Goal: Task Accomplishment & Management: Use online tool/utility

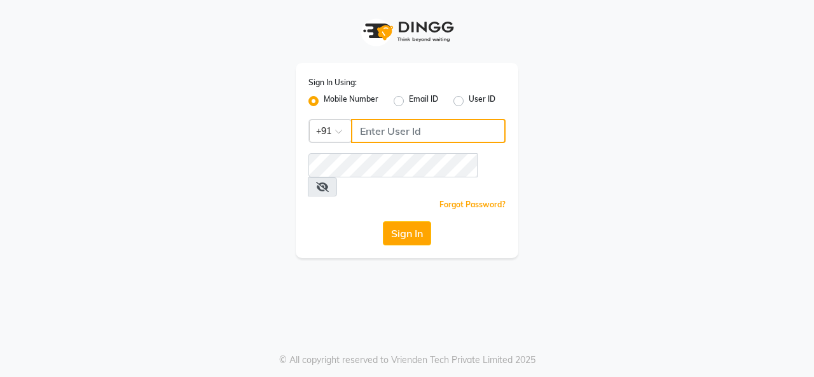
click at [412, 139] on input "Username" at bounding box center [428, 131] width 154 height 24
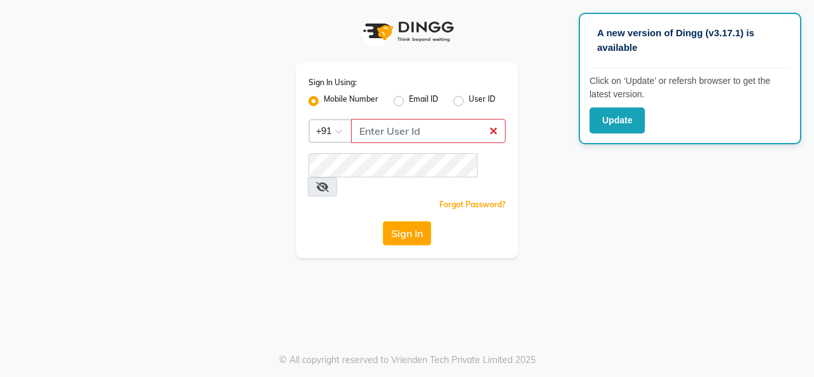
click at [275, 153] on div "Sign In Using: Mobile Number Email ID User ID Country Code × +91 Remember me Fo…" at bounding box center [406, 129] width 725 height 258
click at [398, 126] on input "Username" at bounding box center [428, 131] width 154 height 24
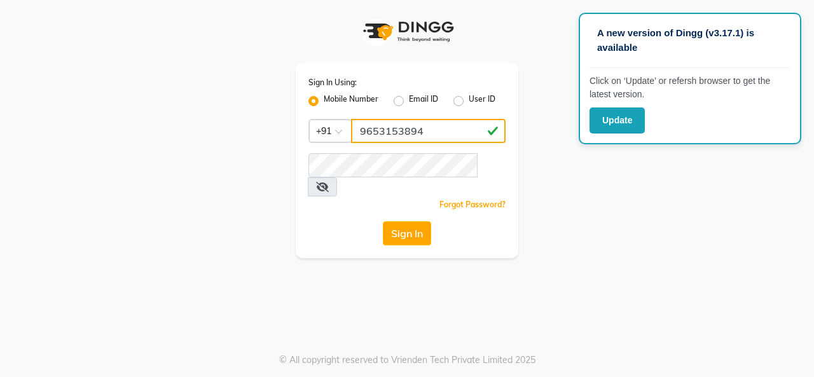
type input "9653153894"
click at [383, 221] on button "Sign In" at bounding box center [407, 233] width 48 height 24
click at [398, 130] on input "9653153894" at bounding box center [428, 131] width 154 height 24
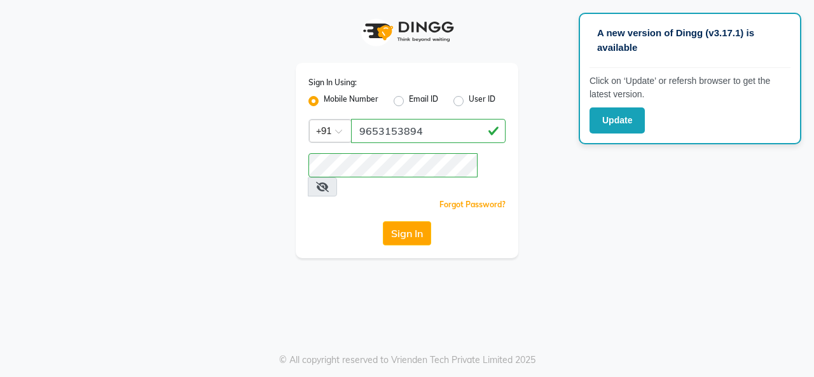
click at [329, 236] on div "Sign In Using: Mobile Number Email ID User ID Country Code × [PHONE_NUMBER] Rem…" at bounding box center [407, 160] width 222 height 195
click at [385, 222] on button "Sign In" at bounding box center [407, 233] width 48 height 24
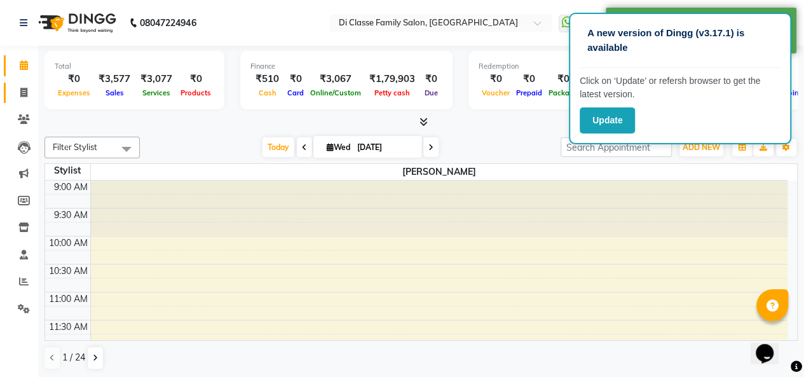
click at [10, 92] on link "Invoice" at bounding box center [19, 93] width 31 height 21
select select "4704"
select select "service"
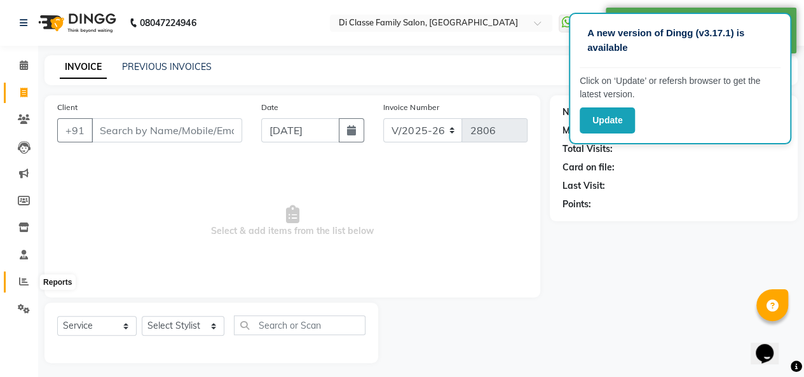
click at [24, 278] on icon at bounding box center [24, 281] width 10 height 10
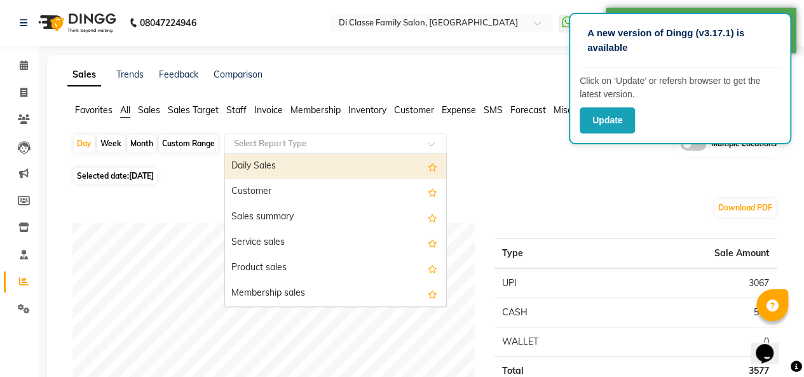
click at [281, 135] on div "Select Report Type" at bounding box center [335, 143] width 222 height 20
click at [231, 114] on span "Staff" at bounding box center [236, 109] width 20 height 11
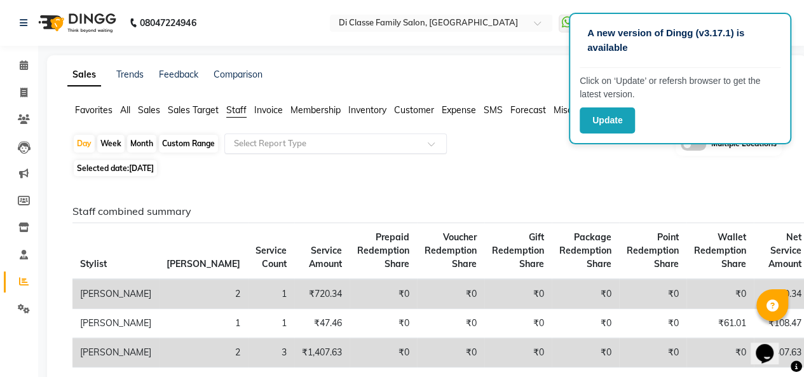
click at [275, 139] on input "text" at bounding box center [322, 143] width 183 height 13
click at [188, 144] on div "Custom Range" at bounding box center [188, 144] width 59 height 18
select select "9"
select select "2025"
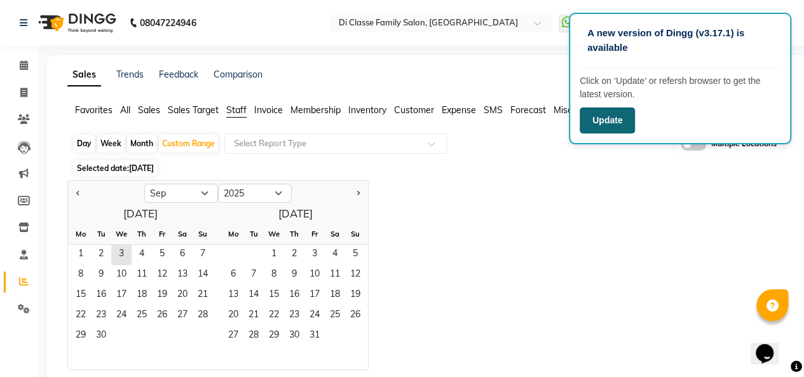
click at [608, 123] on button "Update" at bounding box center [607, 120] width 55 height 26
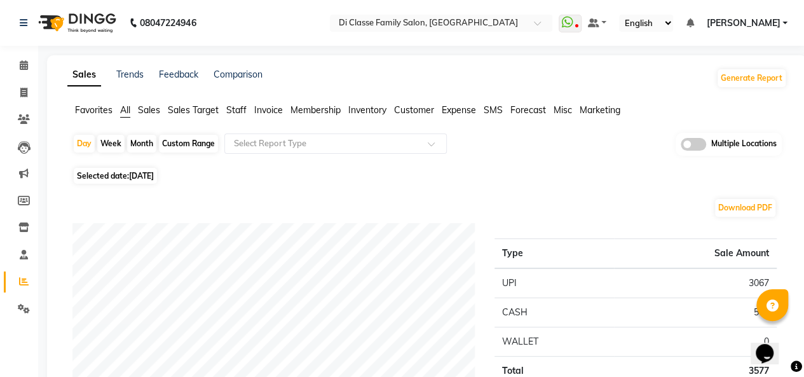
click at [229, 107] on span "Staff" at bounding box center [236, 109] width 20 height 11
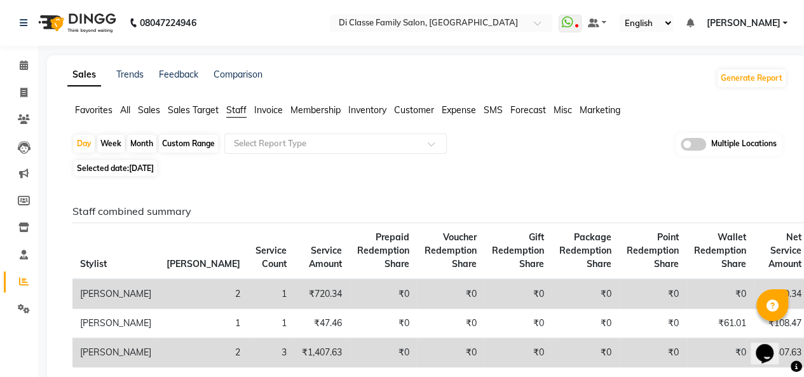
click at [181, 149] on div "Custom Range" at bounding box center [188, 144] width 59 height 18
select select "9"
select select "2025"
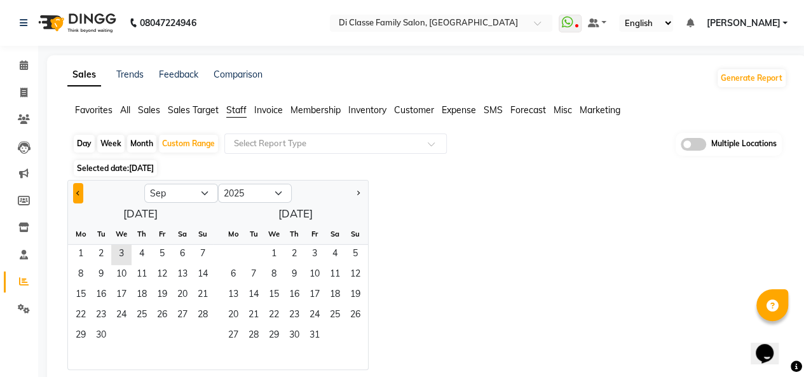
click at [76, 193] on span "Previous month" at bounding box center [78, 192] width 4 height 4
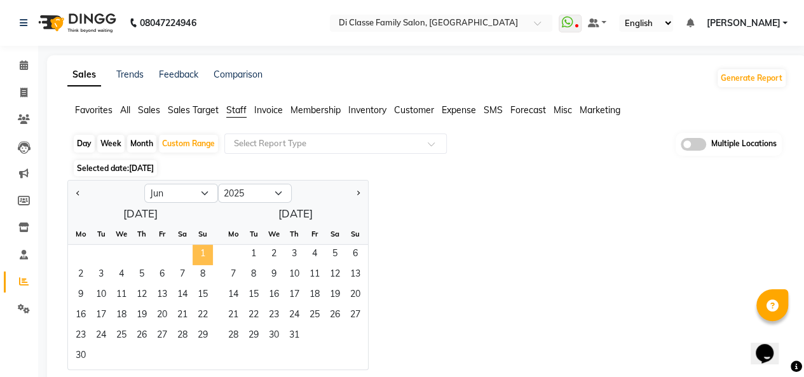
click at [201, 249] on span "1" at bounding box center [203, 255] width 20 height 20
click at [358, 200] on button "Next month" at bounding box center [358, 193] width 10 height 20
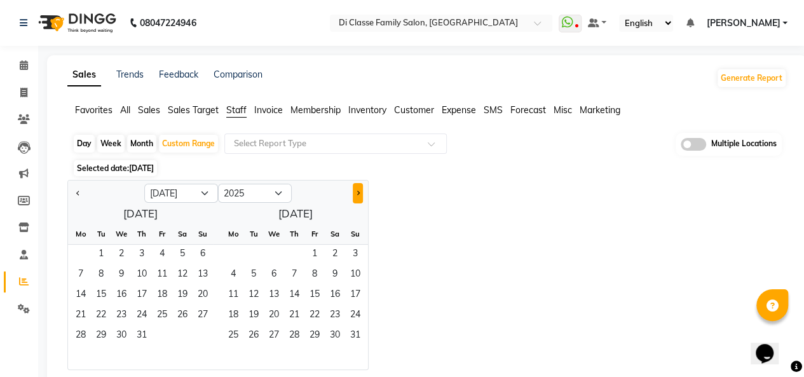
click at [358, 200] on button "Next month" at bounding box center [358, 193] width 10 height 20
click at [80, 195] on button "Previous month" at bounding box center [78, 193] width 10 height 20
select select "8"
click at [197, 332] on span "31" at bounding box center [203, 336] width 20 height 20
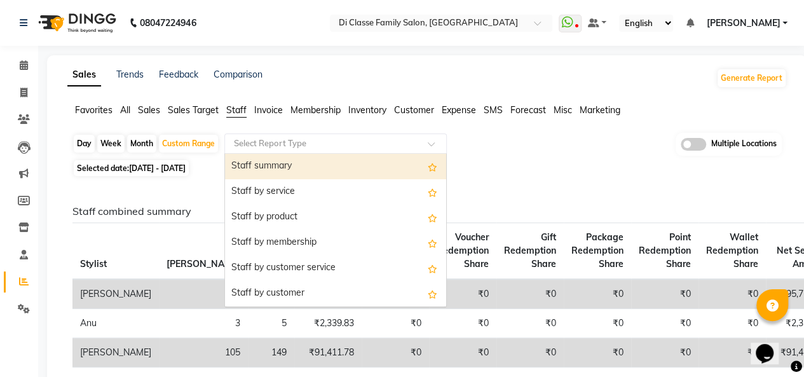
click at [331, 143] on input "text" at bounding box center [322, 143] width 183 height 13
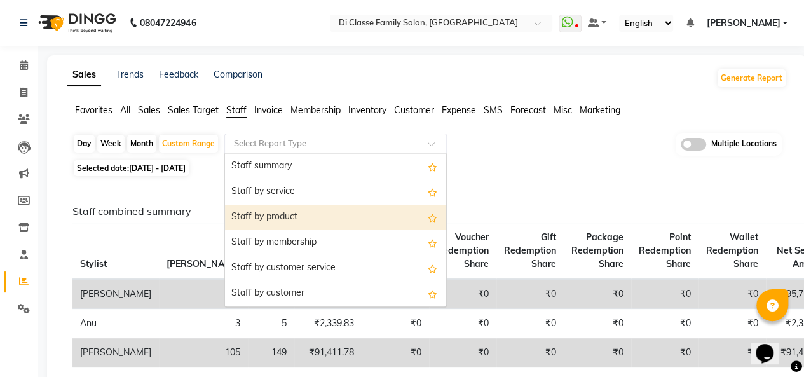
click at [323, 209] on div "Staff by product" at bounding box center [335, 217] width 221 height 25
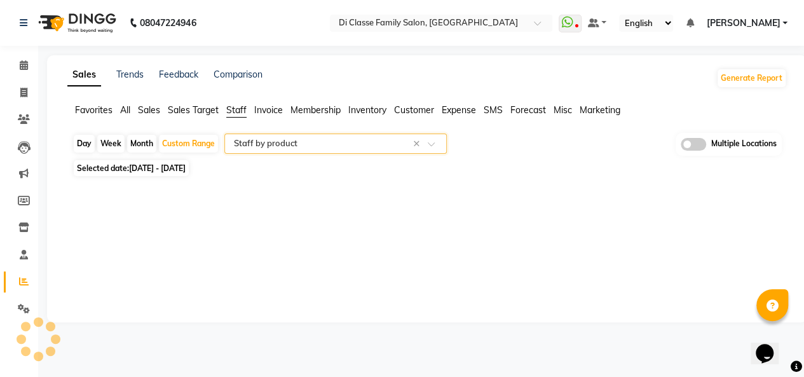
select select "full_report"
select select "csv"
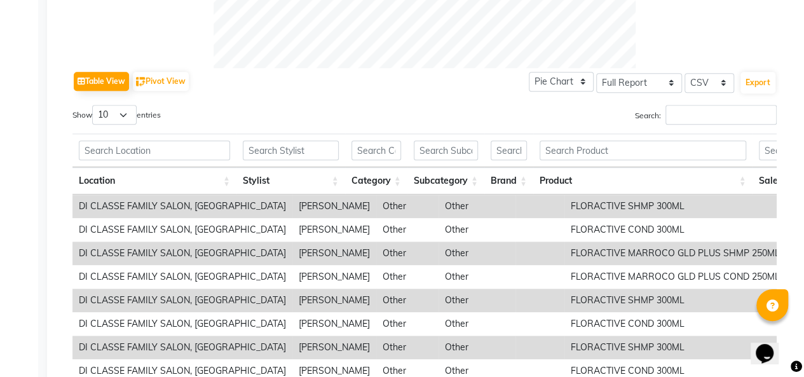
scroll to position [547, 0]
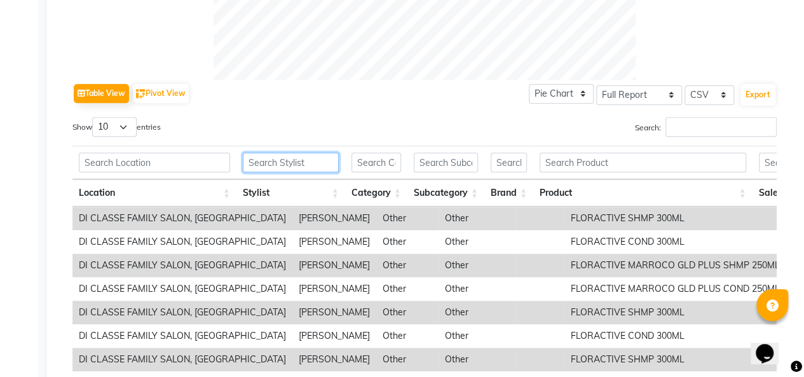
click at [303, 165] on input "text" at bounding box center [291, 163] width 96 height 20
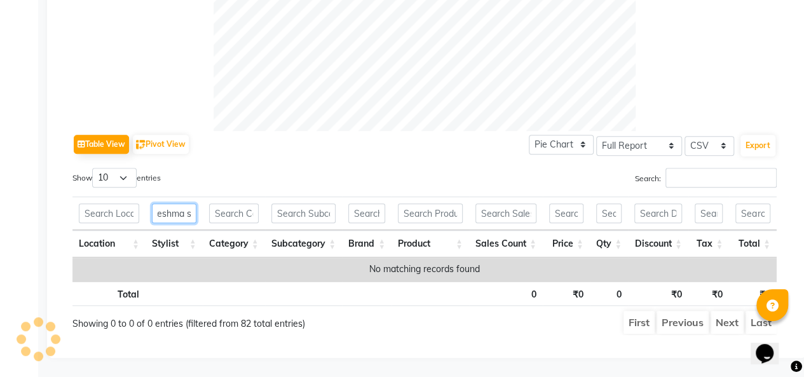
scroll to position [0, 0]
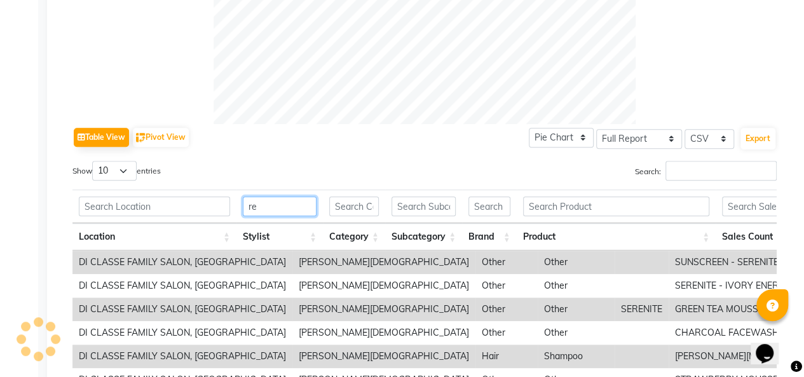
type input "r"
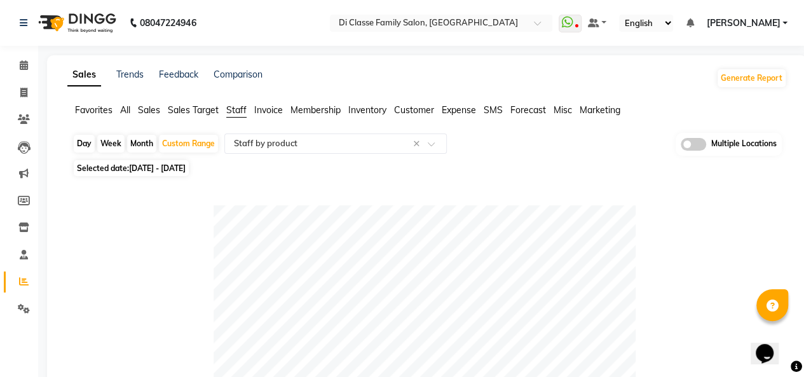
click at [352, 148] on input "text" at bounding box center [322, 143] width 183 height 13
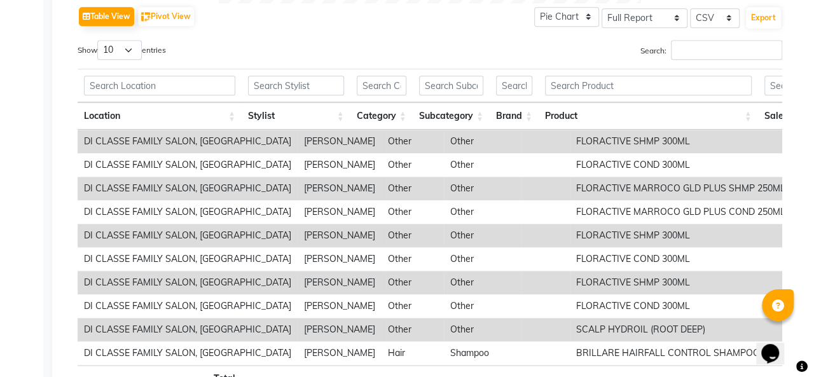
scroll to position [603, 0]
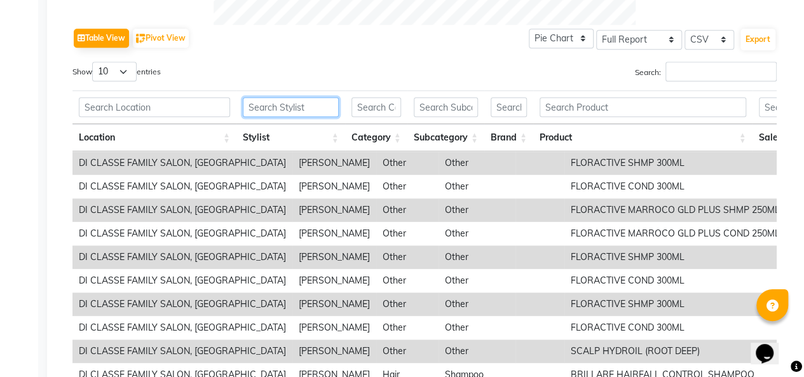
click at [310, 111] on input "text" at bounding box center [291, 107] width 96 height 20
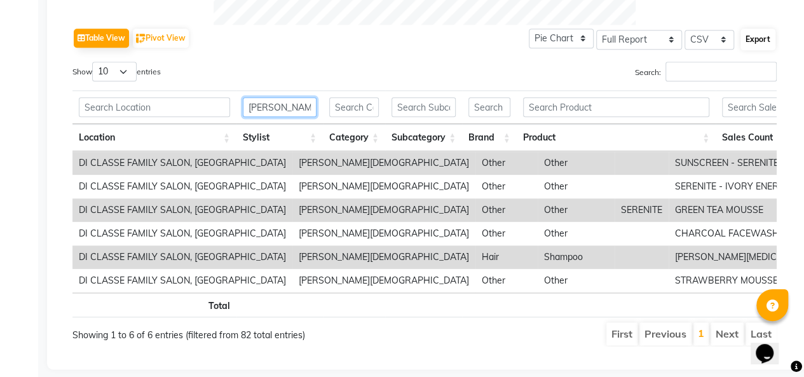
type input "[PERSON_NAME]"
click at [754, 44] on button "Export" at bounding box center [758, 40] width 35 height 22
click at [776, 86] on div "[PERSON_NAME] Location Stylist Category Subcategory Brand Product Sales Count P…" at bounding box center [424, 118] width 704 height 65
click at [714, 44] on select "Select CSV PDF" at bounding box center [710, 40] width 50 height 20
select select "pdf"
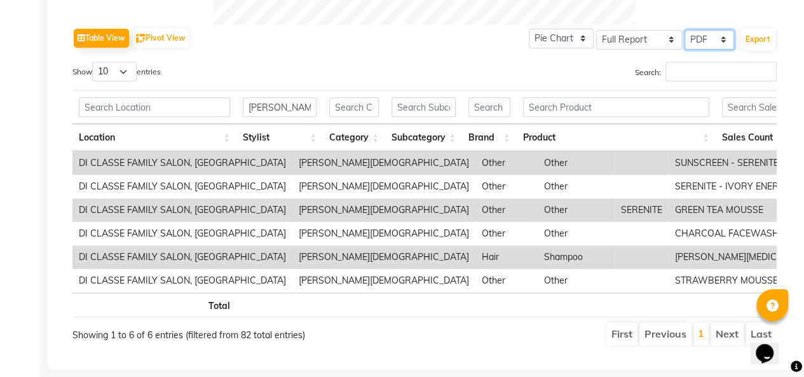
click at [685, 30] on select "Select CSV PDF" at bounding box center [710, 40] width 50 height 20
click at [763, 36] on button "Export" at bounding box center [758, 40] width 35 height 22
select select "monospace"
select select "12px"
select select "template_1"
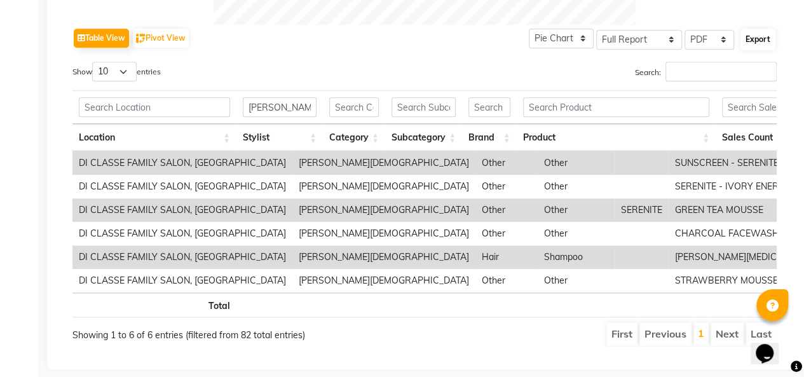
select select "A4"
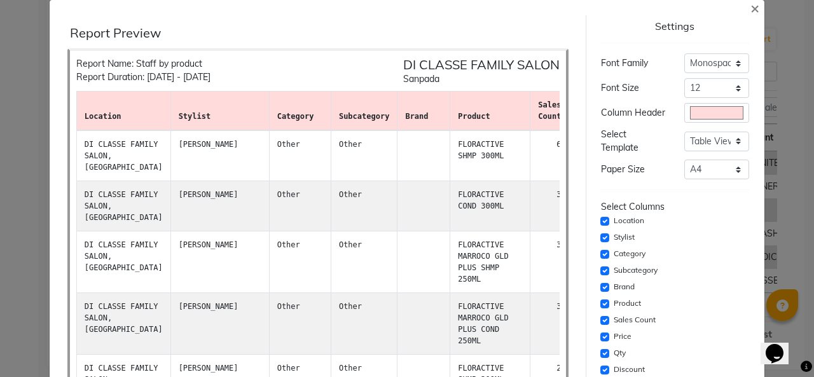
scroll to position [0, 0]
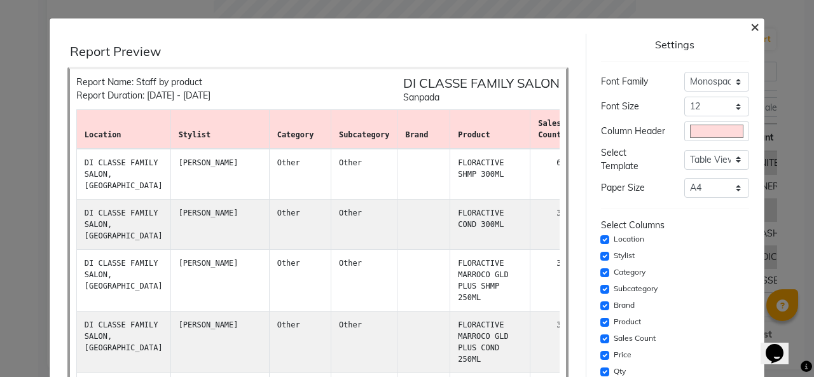
click at [750, 27] on span "×" at bounding box center [754, 26] width 9 height 19
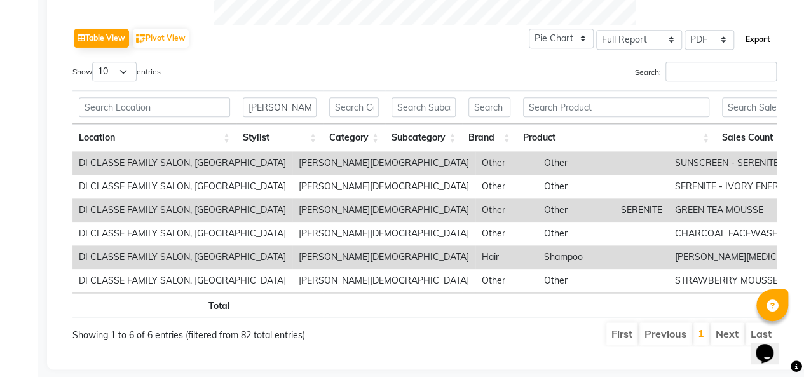
click at [769, 44] on button "Export" at bounding box center [758, 40] width 35 height 22
select select "monospace"
select select "12px"
select select "template_1"
select select "A4"
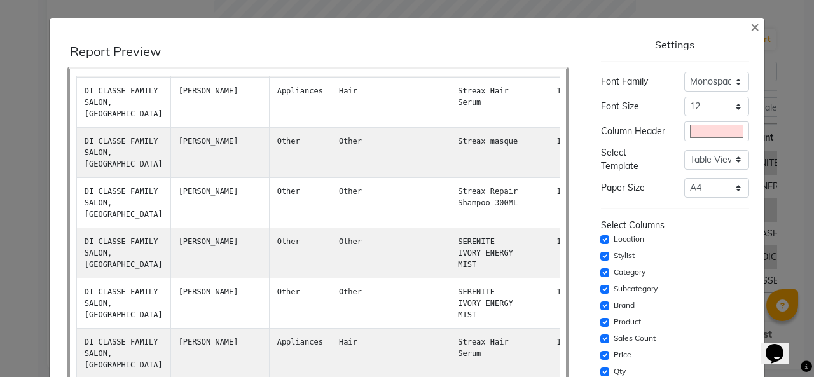
scroll to position [5747, 0]
click at [750, 20] on span "×" at bounding box center [754, 26] width 9 height 19
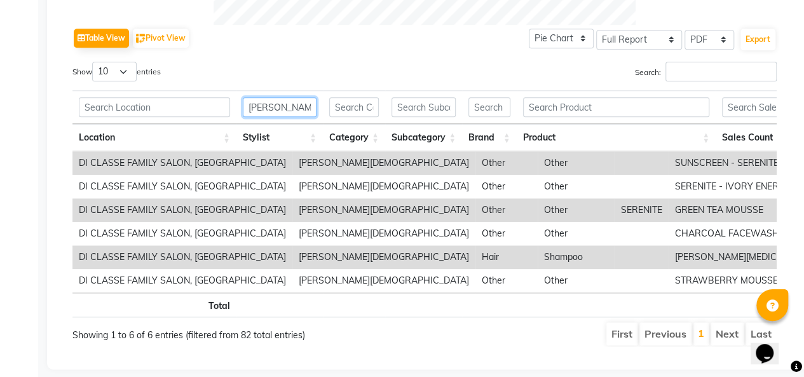
click at [292, 107] on input "[PERSON_NAME]" at bounding box center [280, 107] width 74 height 20
type input "reshma"
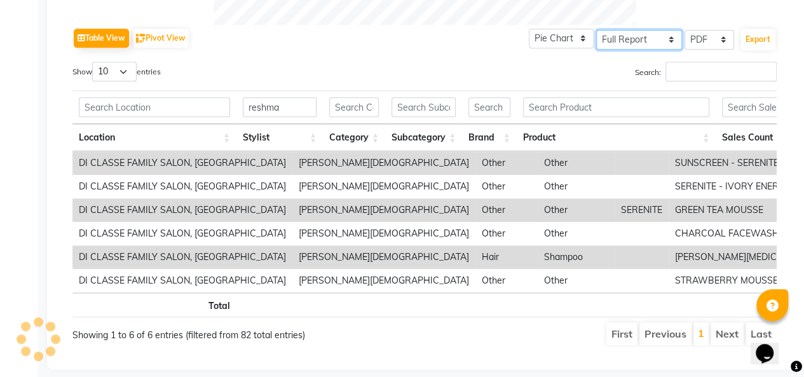
click at [625, 38] on select "Select Full Report Filtered Report" at bounding box center [639, 40] width 86 height 20
select select "filtered_report"
click at [598, 30] on select "Select Full Report Filtered Report" at bounding box center [639, 40] width 86 height 20
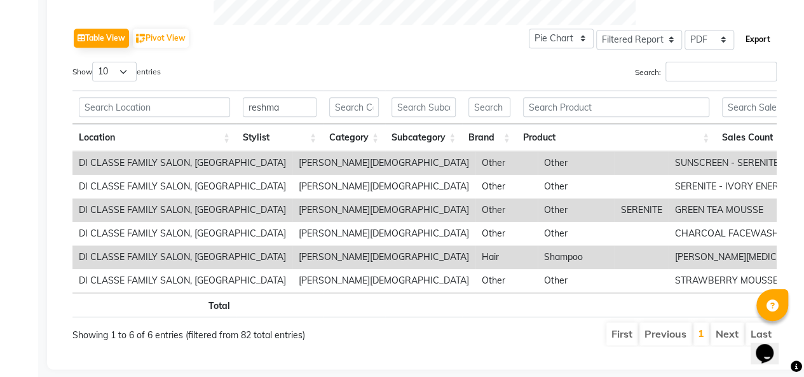
click at [754, 38] on button "Export" at bounding box center [758, 40] width 35 height 22
select select "monospace"
select select "12px"
select select "template_1"
select select "A4"
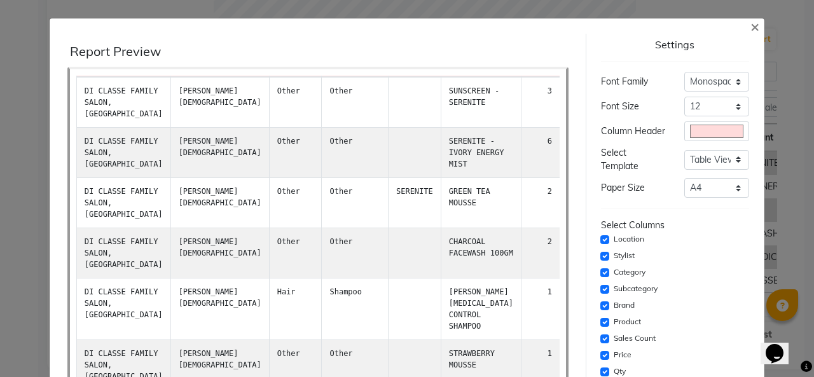
scroll to position [0, 0]
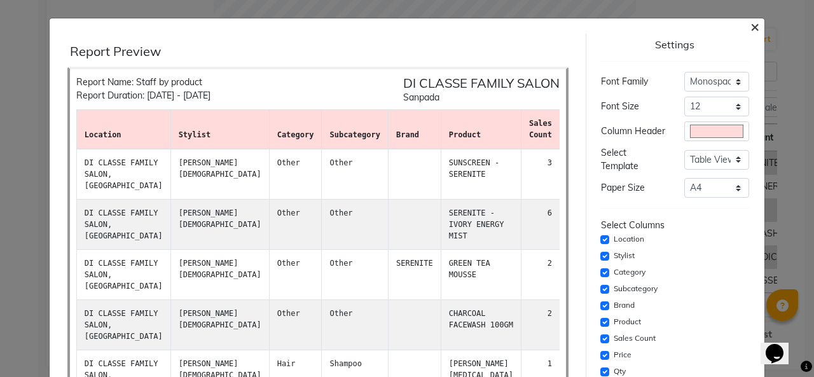
click at [750, 28] on span "×" at bounding box center [754, 26] width 9 height 19
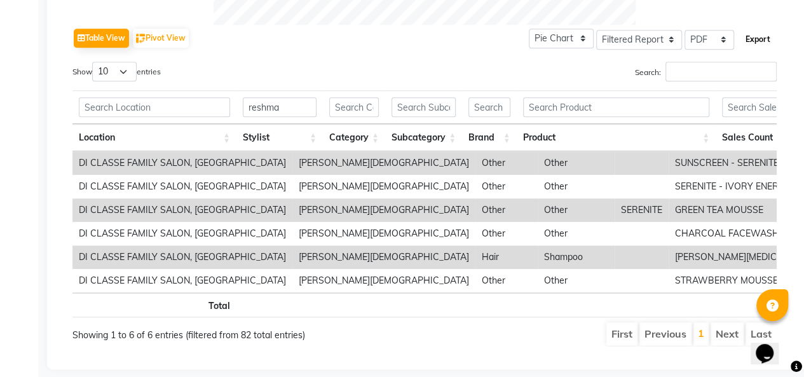
click at [754, 39] on button "Export" at bounding box center [758, 40] width 35 height 22
select select "monospace"
select select "12px"
select select "template_1"
select select "A4"
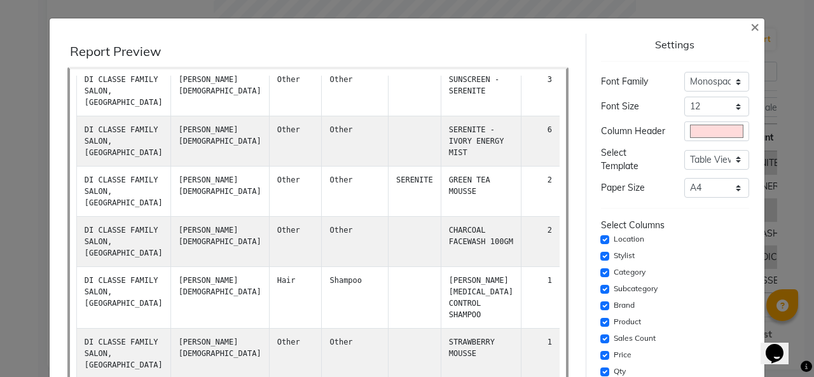
scroll to position [179, 0]
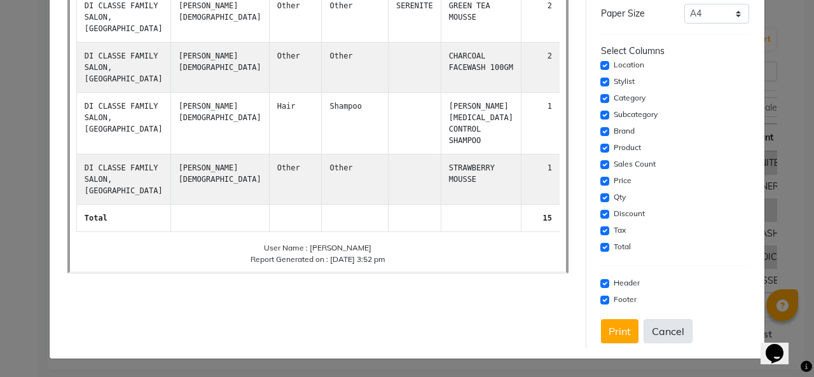
click at [665, 328] on button "Cancel" at bounding box center [667, 331] width 49 height 24
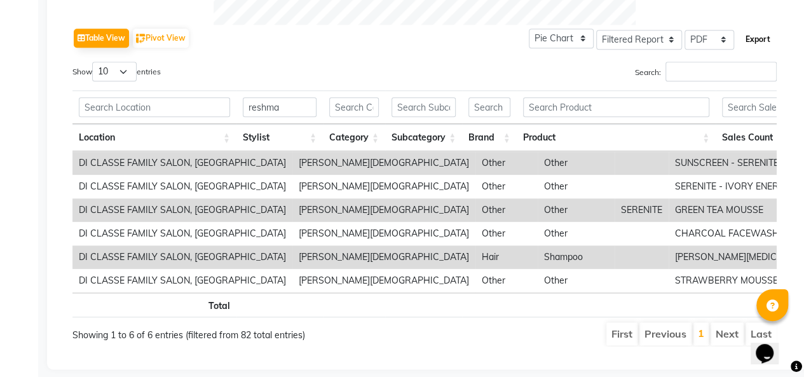
click at [768, 33] on button "Export" at bounding box center [758, 40] width 35 height 22
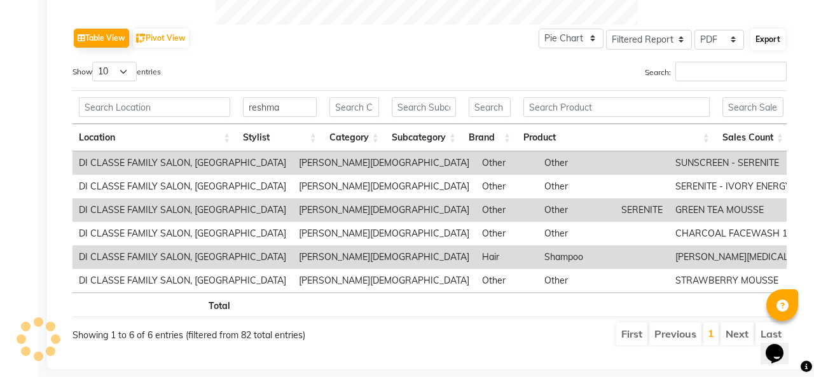
select select "monospace"
select select "12px"
select select "template_1"
select select "A4"
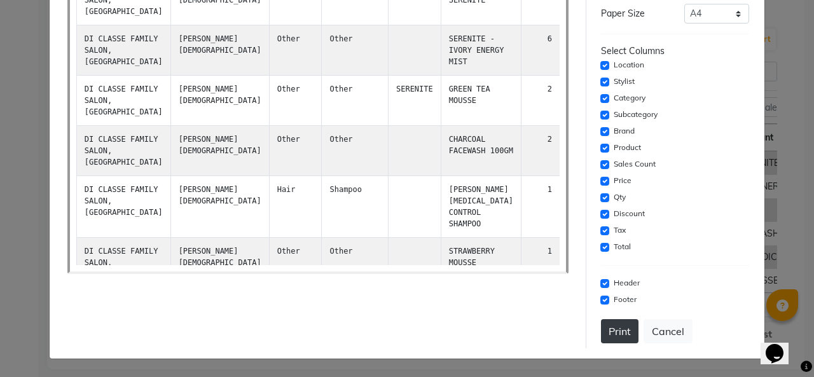
click at [623, 334] on button "Print" at bounding box center [620, 331] width 38 height 24
click at [665, 331] on button "Cancel" at bounding box center [667, 331] width 49 height 24
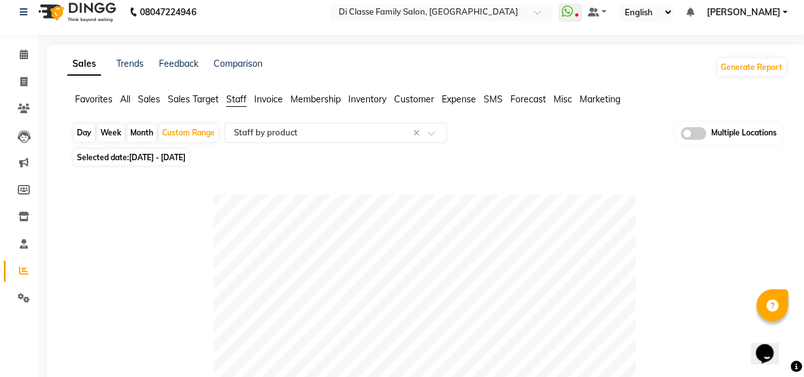
scroll to position [0, 0]
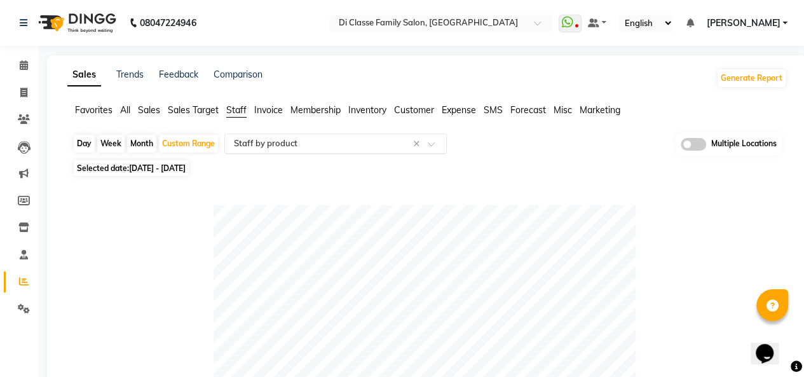
click at [360, 137] on input "text" at bounding box center [322, 143] width 183 height 13
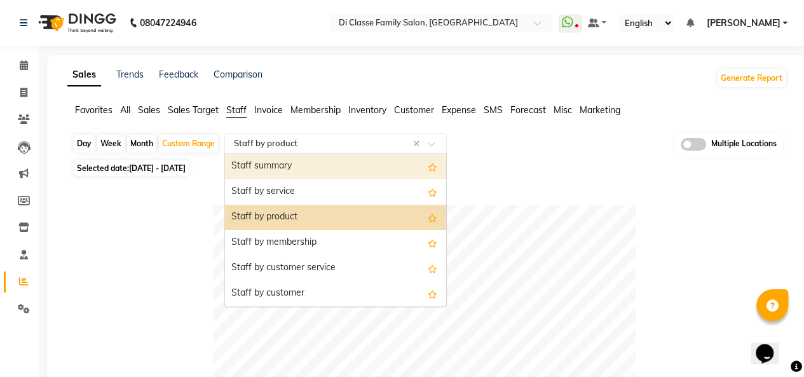
click at [327, 173] on div "Staff summary" at bounding box center [335, 166] width 221 height 25
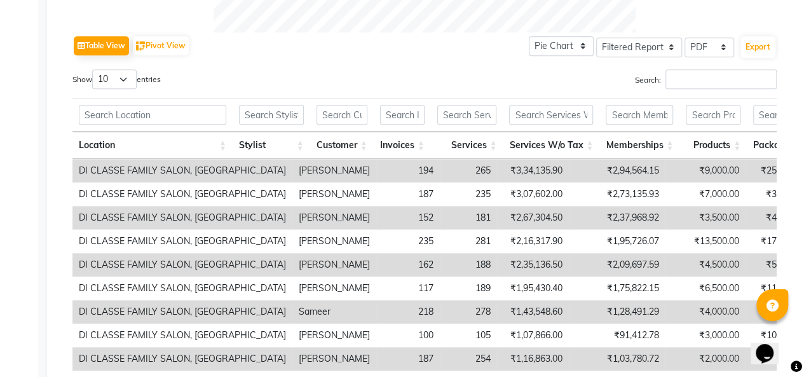
scroll to position [606, 0]
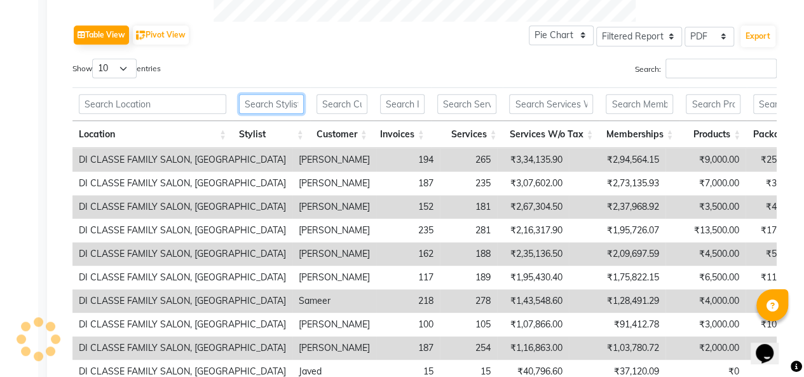
click at [290, 107] on input "text" at bounding box center [271, 104] width 65 height 20
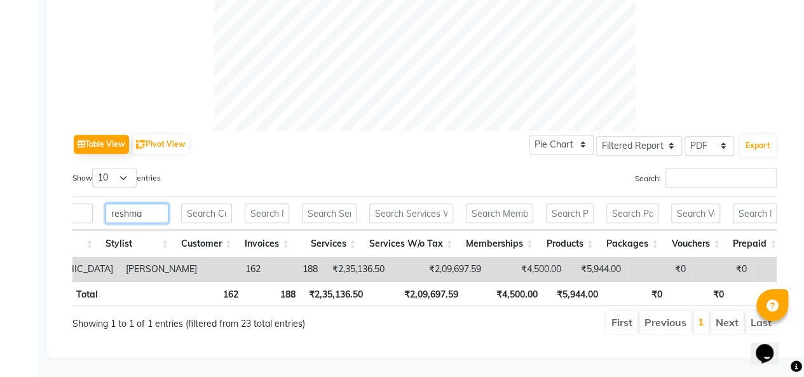
scroll to position [0, 190]
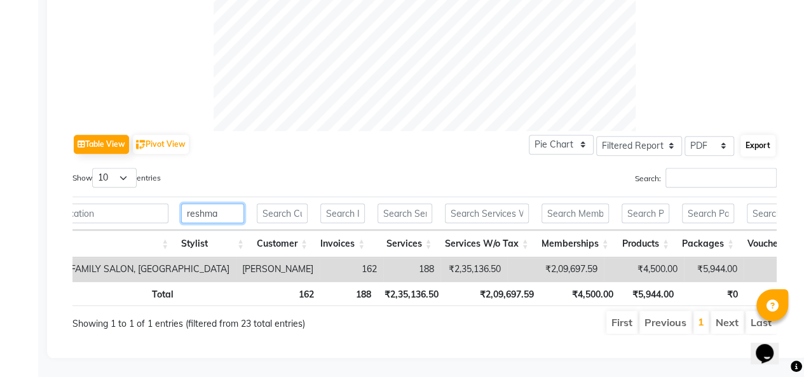
type input "reshma"
click at [758, 135] on button "Export" at bounding box center [758, 146] width 35 height 22
select select "monospace"
select select "12px"
select select "template_1"
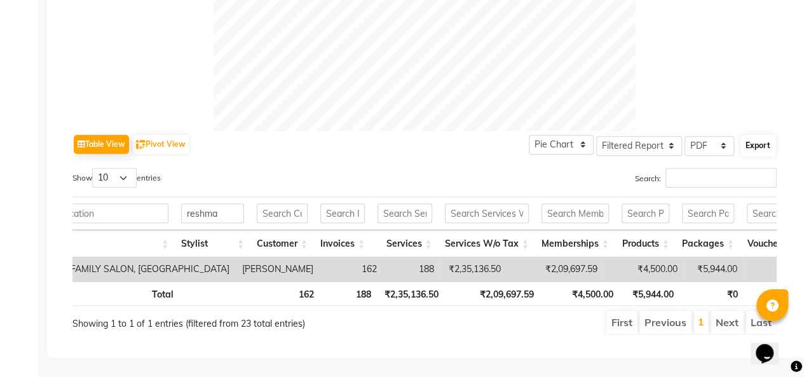
select select "A4"
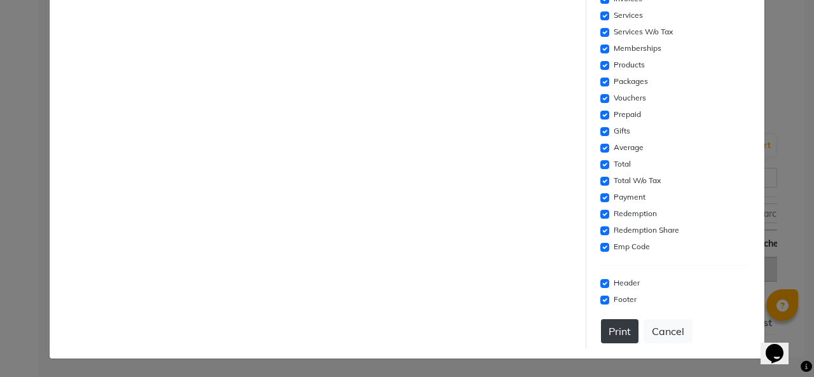
click at [607, 334] on button "Print" at bounding box center [620, 331] width 38 height 24
click at [609, 324] on button "Print" at bounding box center [620, 331] width 38 height 24
click at [666, 334] on button "Cancel" at bounding box center [667, 331] width 49 height 24
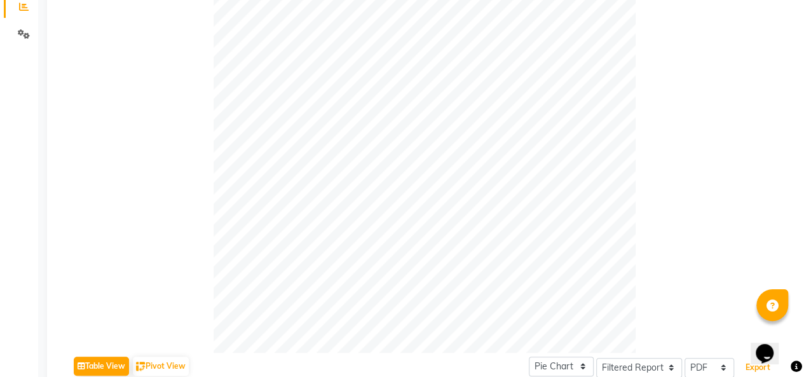
scroll to position [0, 0]
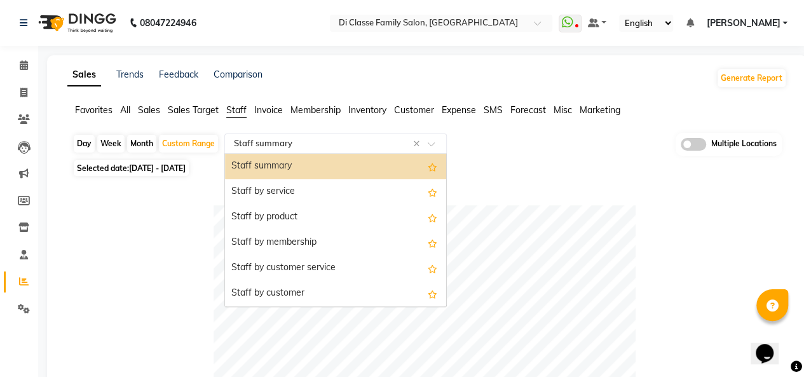
click at [282, 142] on input "text" at bounding box center [322, 143] width 183 height 13
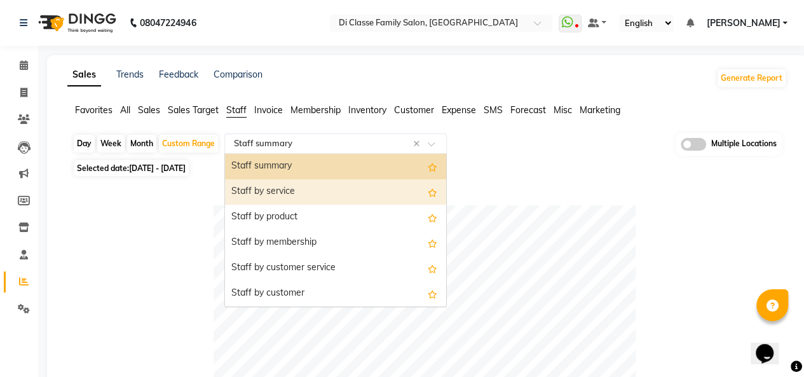
click at [300, 197] on div "Staff by service" at bounding box center [335, 191] width 221 height 25
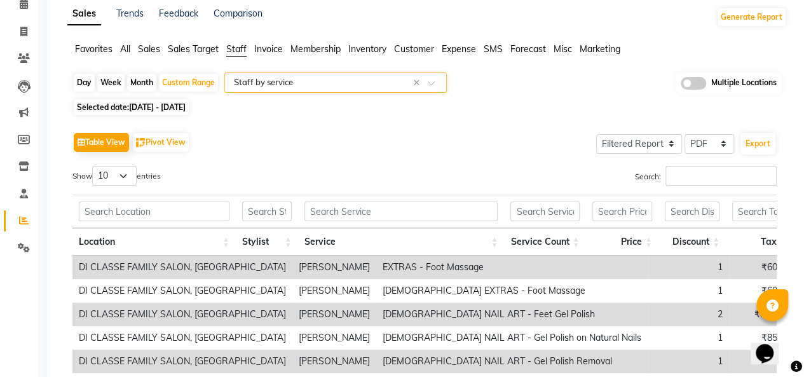
scroll to position [64, 0]
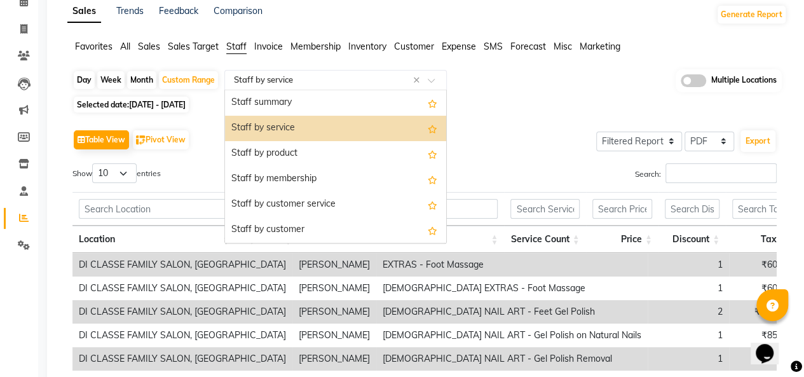
click at [273, 74] on input "text" at bounding box center [322, 80] width 183 height 13
click at [130, 44] on span "All" at bounding box center [125, 46] width 10 height 11
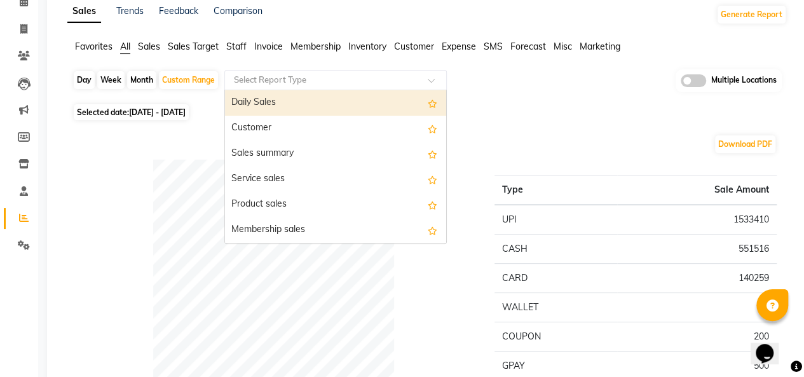
drag, startPoint x: 310, startPoint y: 89, endPoint x: 317, endPoint y: 85, distance: 8.3
click at [312, 87] on div "Select Report Type" at bounding box center [335, 80] width 222 height 20
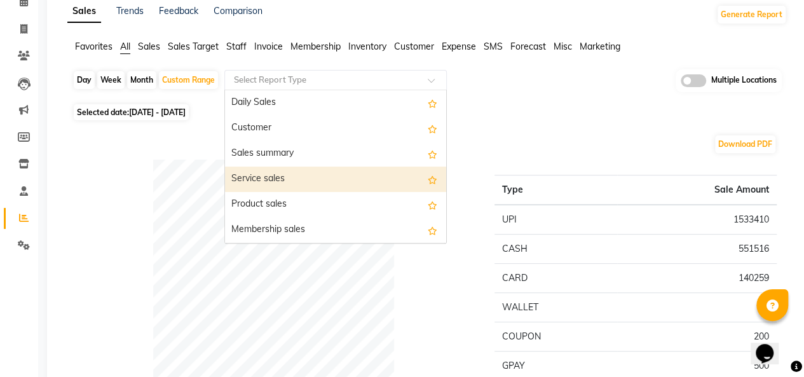
click at [310, 170] on div "Service sales" at bounding box center [335, 179] width 221 height 25
select select "filtered_report"
select select "pdf"
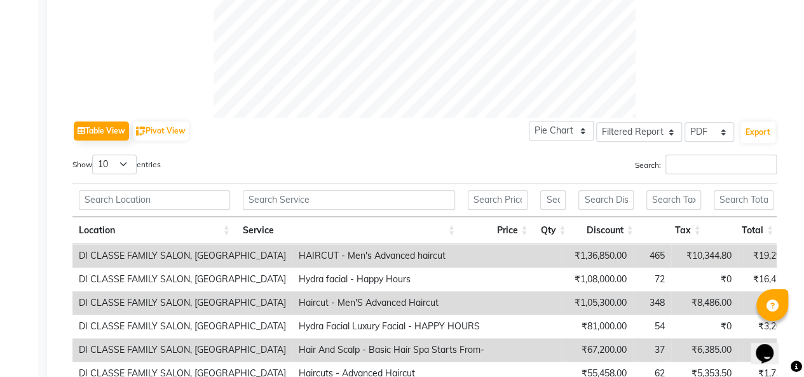
scroll to position [555, 0]
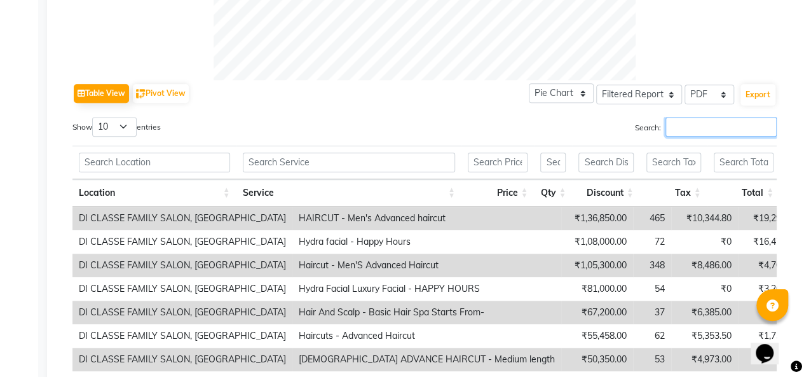
click at [730, 123] on input "Search:" at bounding box center [721, 127] width 111 height 20
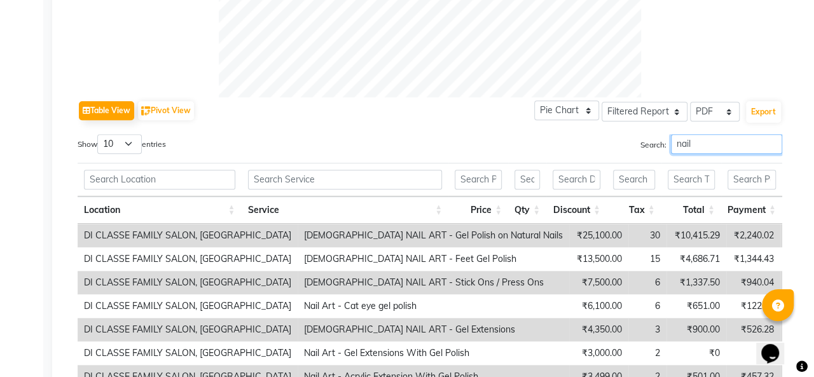
scroll to position [529, 0]
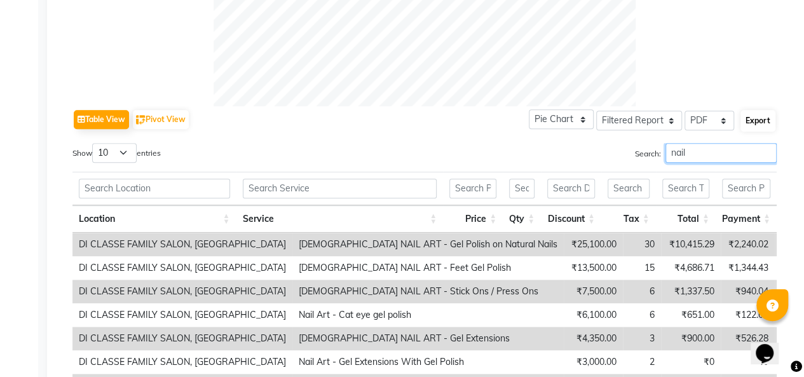
type input "nail"
click at [767, 126] on button "Export" at bounding box center [758, 121] width 35 height 22
select select "monospace"
select select "12px"
select select "template_1"
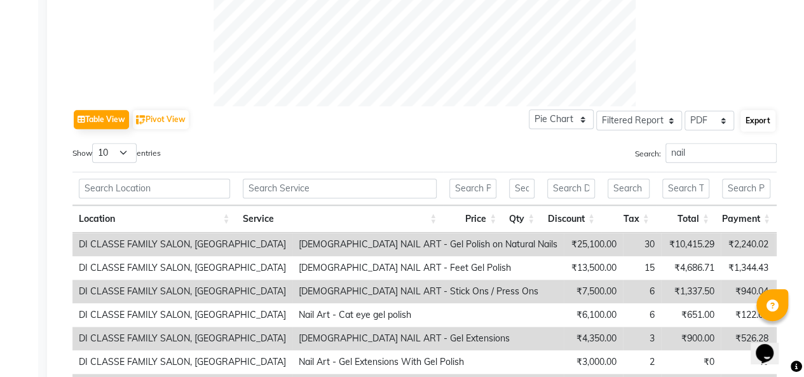
select select "A4"
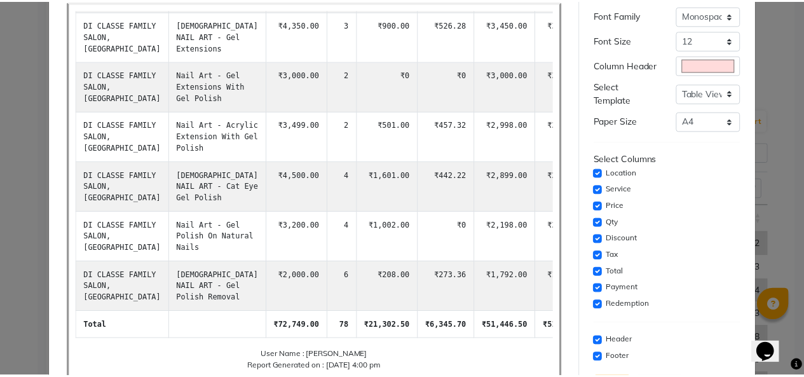
scroll to position [130, 0]
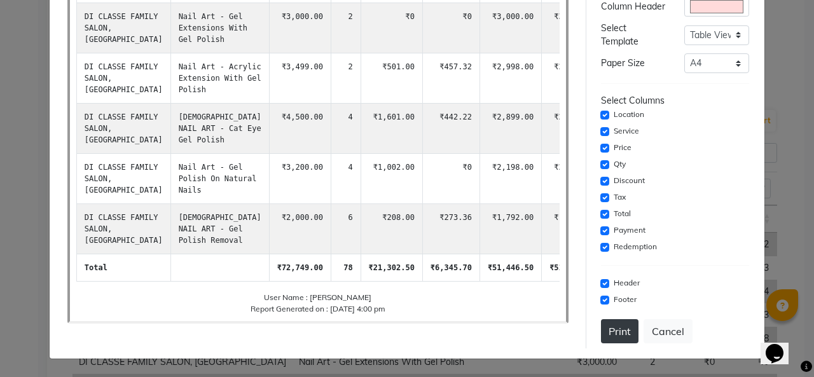
click at [602, 335] on button "Print" at bounding box center [620, 331] width 38 height 24
click at [674, 335] on button "Cancel" at bounding box center [667, 331] width 49 height 24
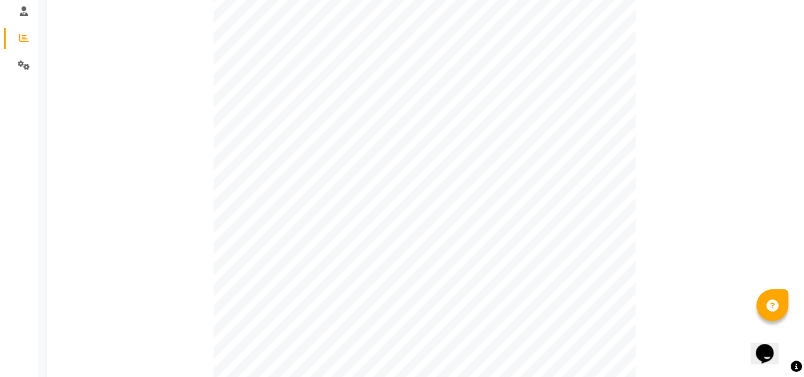
scroll to position [0, 0]
